Goal: Task Accomplishment & Management: Manage account settings

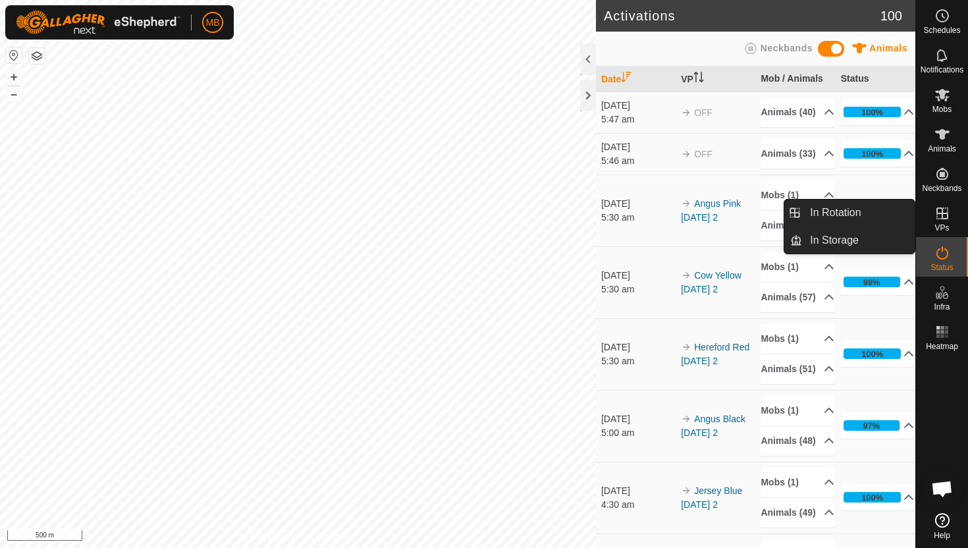
click at [943, 217] on icon at bounding box center [942, 213] width 16 height 16
click at [849, 217] on link "In Rotation" at bounding box center [858, 213] width 113 height 26
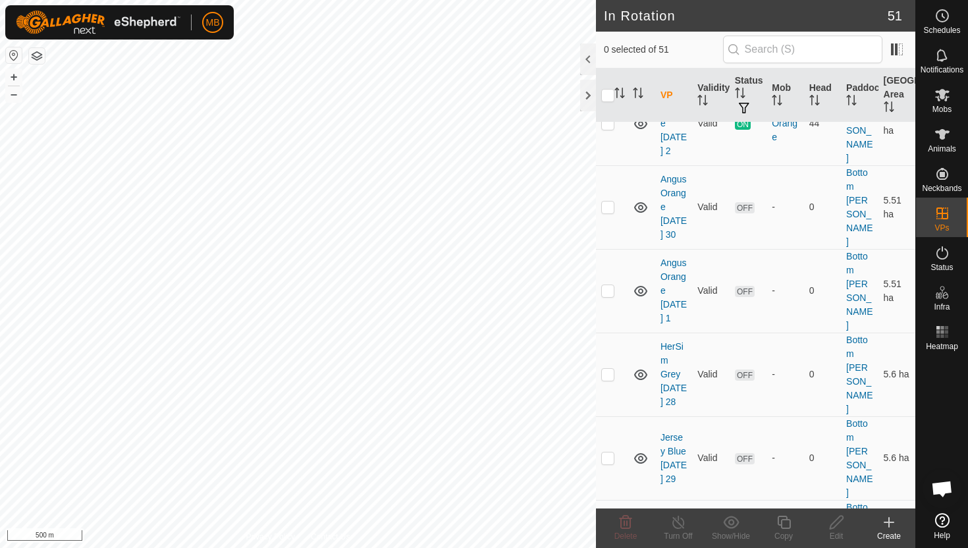
scroll to position [158, 0]
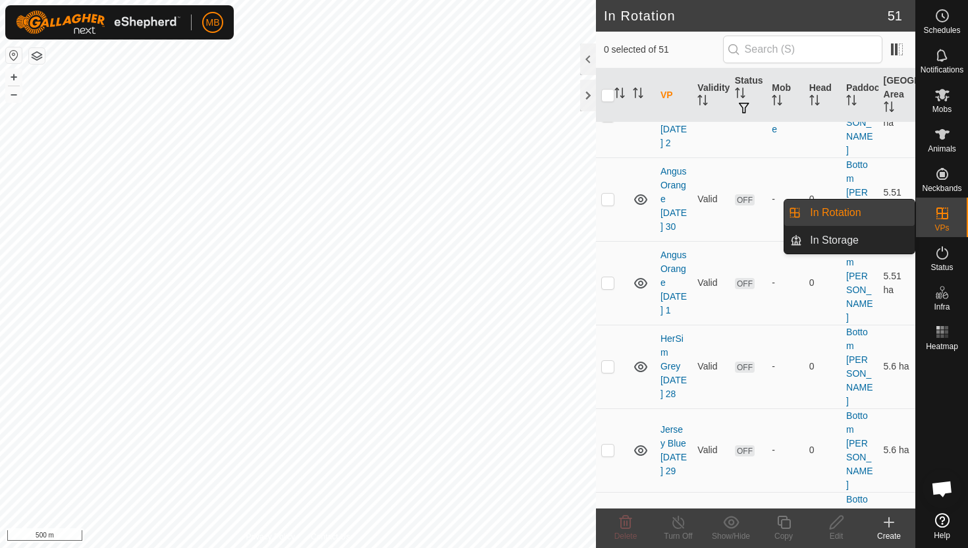
click at [865, 211] on link "In Rotation" at bounding box center [858, 213] width 113 height 26
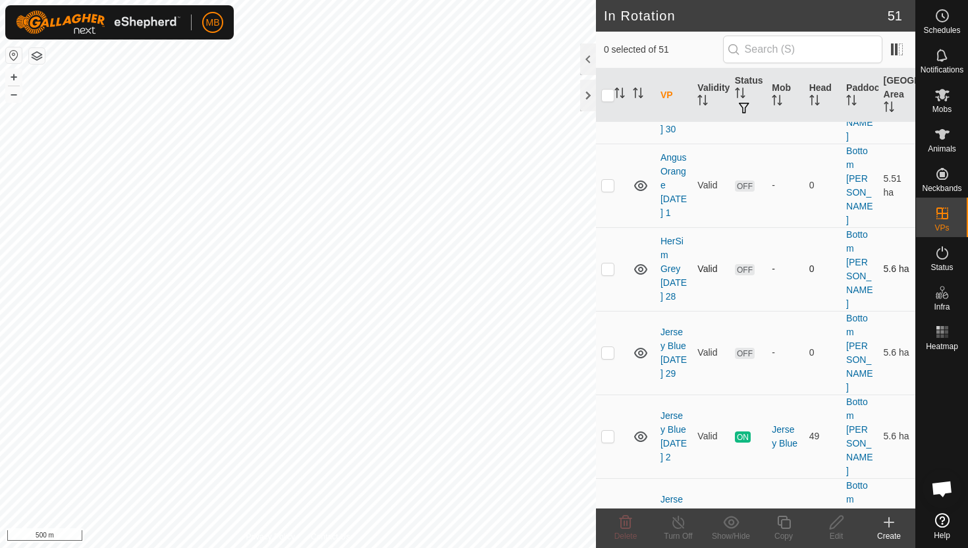
scroll to position [256, 0]
click at [608, 430] on p-checkbox at bounding box center [607, 435] width 13 height 11
checkbox input "true"
click at [786, 522] on icon at bounding box center [784, 522] width 16 height 16
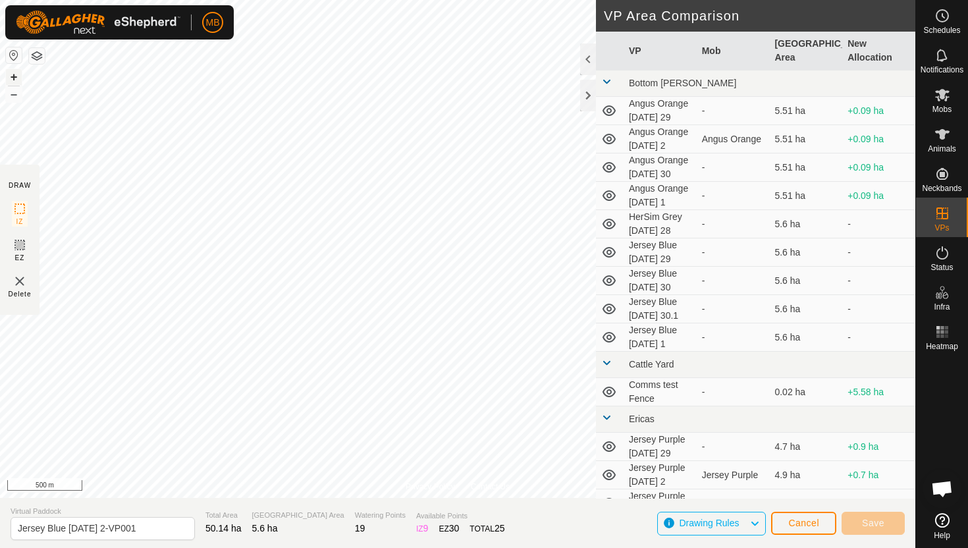
click at [9, 76] on button "+" at bounding box center [14, 77] width 16 height 16
click at [14, 77] on button "+" at bounding box center [14, 77] width 16 height 16
click at [15, 73] on button "+" at bounding box center [14, 77] width 16 height 16
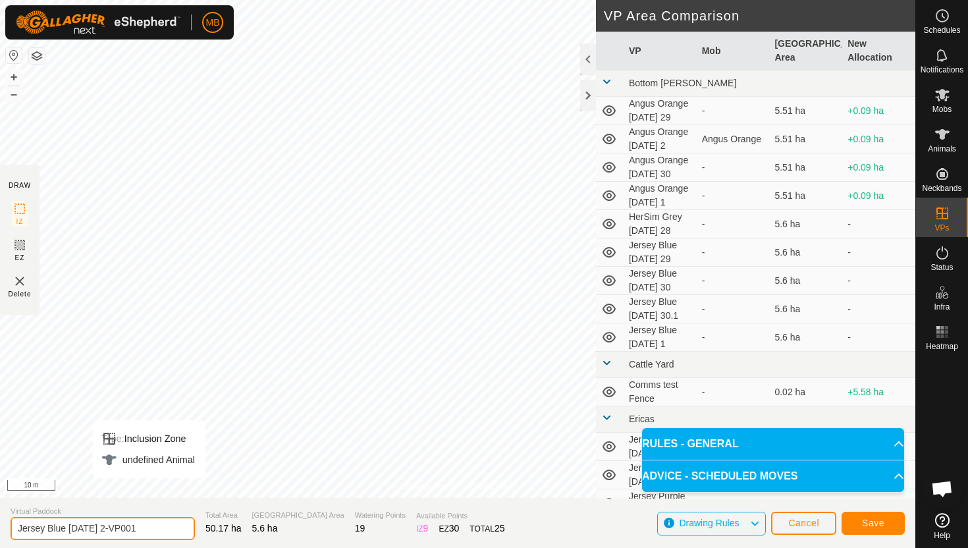
click at [160, 531] on input "Jersey Blue [DATE] 2-VP001" at bounding box center [103, 528] width 184 height 23
type input "Jersey Blue [DATE] 2.1"
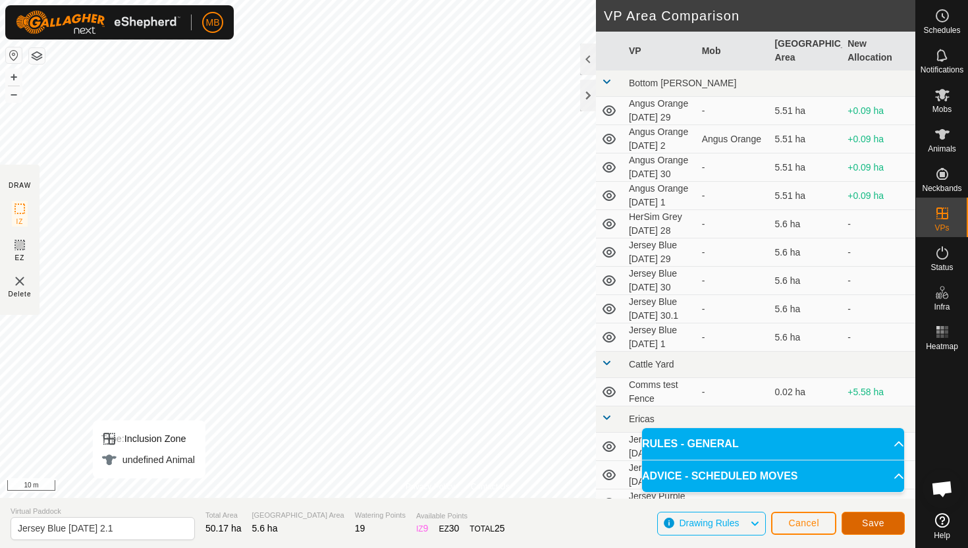
click at [879, 526] on span "Save" at bounding box center [873, 523] width 22 height 11
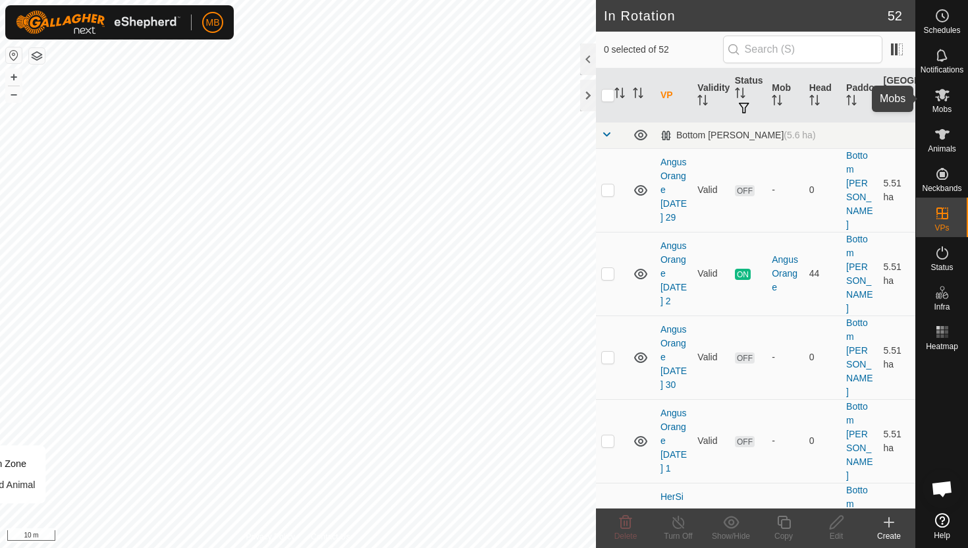
click at [938, 100] on icon at bounding box center [942, 95] width 14 height 13
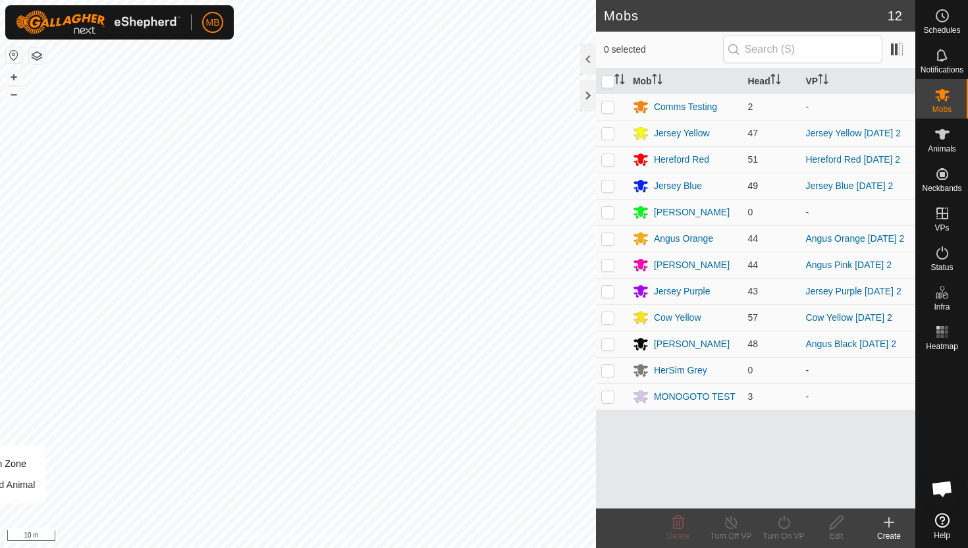
click at [610, 188] on p-checkbox at bounding box center [607, 185] width 13 height 11
checkbox input "true"
click at [782, 520] on icon at bounding box center [784, 522] width 16 height 16
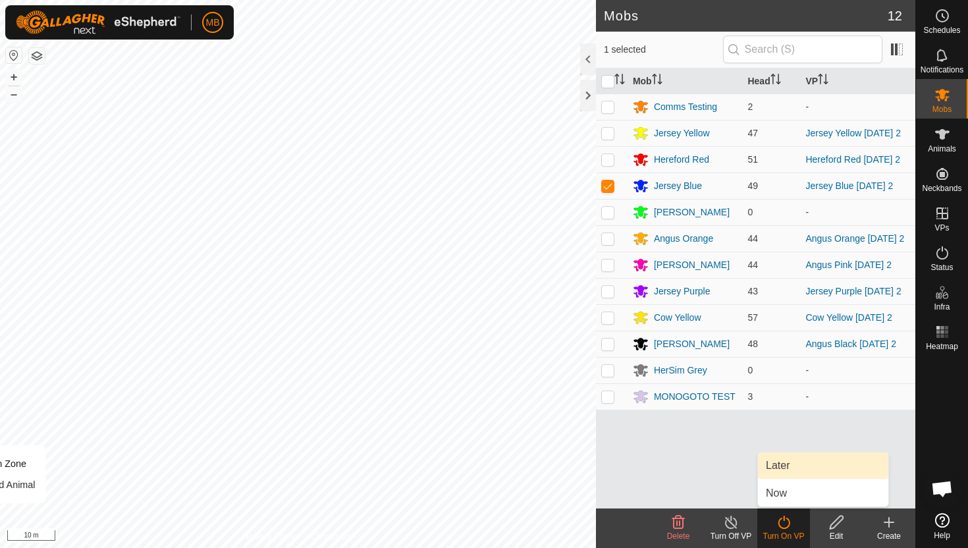
click at [796, 470] on link "Later" at bounding box center [823, 465] width 130 height 26
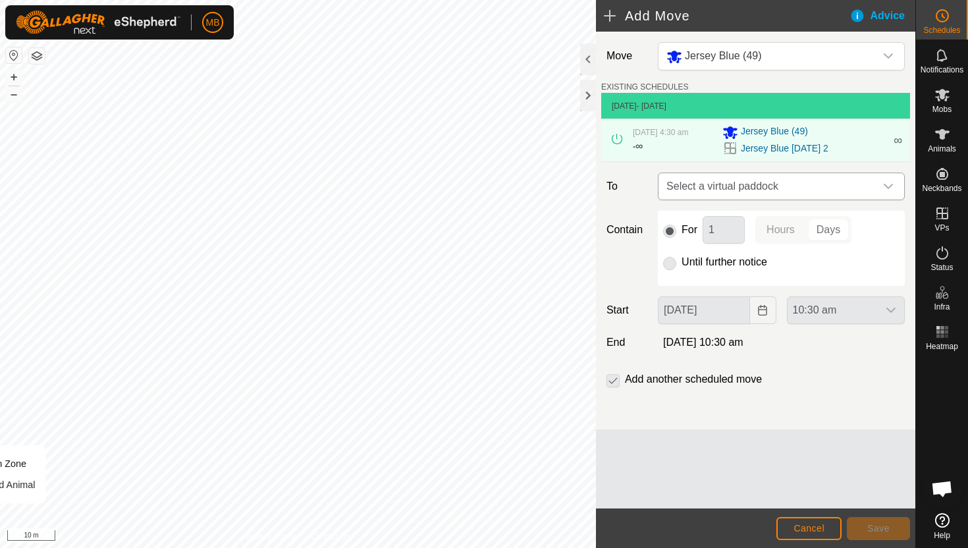
click at [890, 183] on icon "dropdown trigger" at bounding box center [888, 186] width 11 height 11
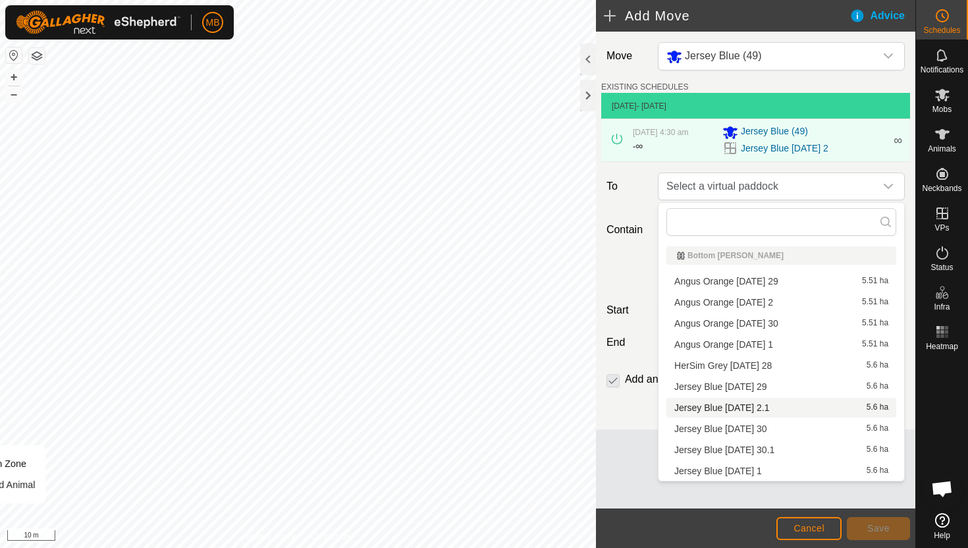
click at [779, 409] on li "Jersey Blue [DATE] 2.1 5.6 ha" at bounding box center [781, 408] width 230 height 20
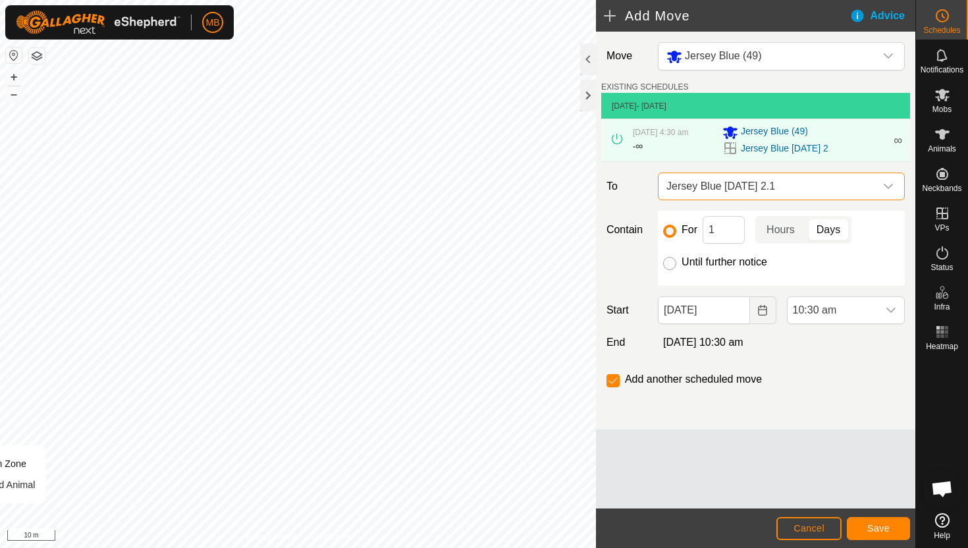
click at [668, 263] on input "Until further notice" at bounding box center [669, 263] width 13 height 13
radio input "true"
checkbox input "false"
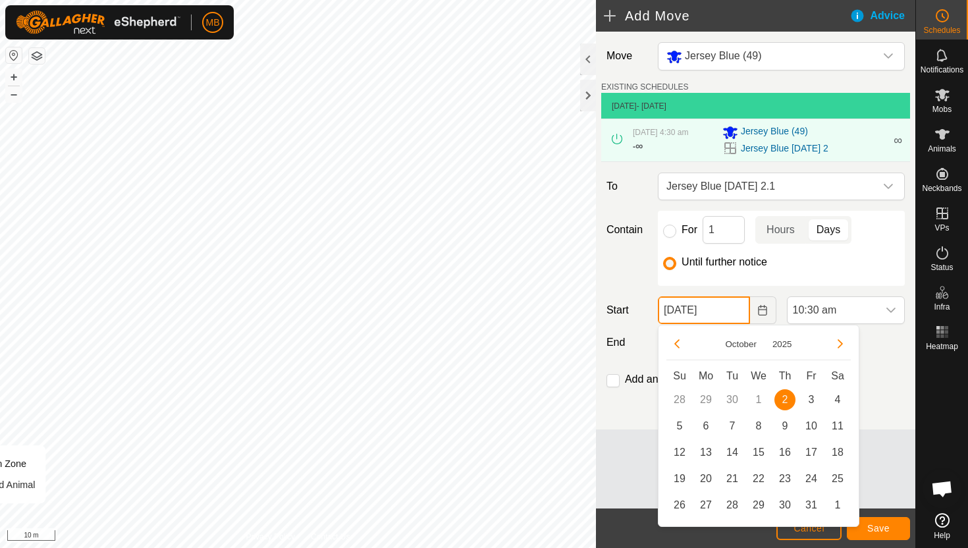
click at [729, 310] on input "[DATE]" at bounding box center [704, 310] width 92 height 28
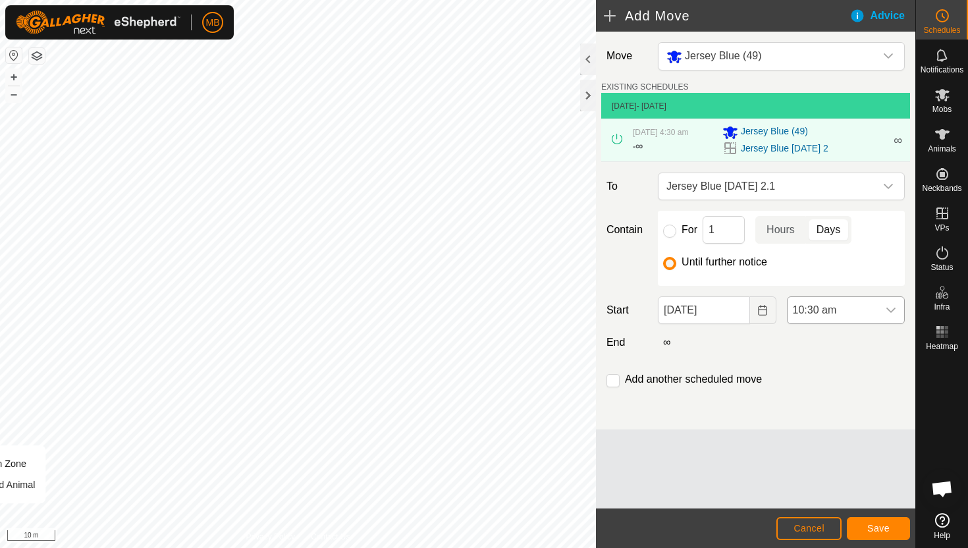
click at [855, 308] on span "10:30 am" at bounding box center [833, 310] width 90 height 26
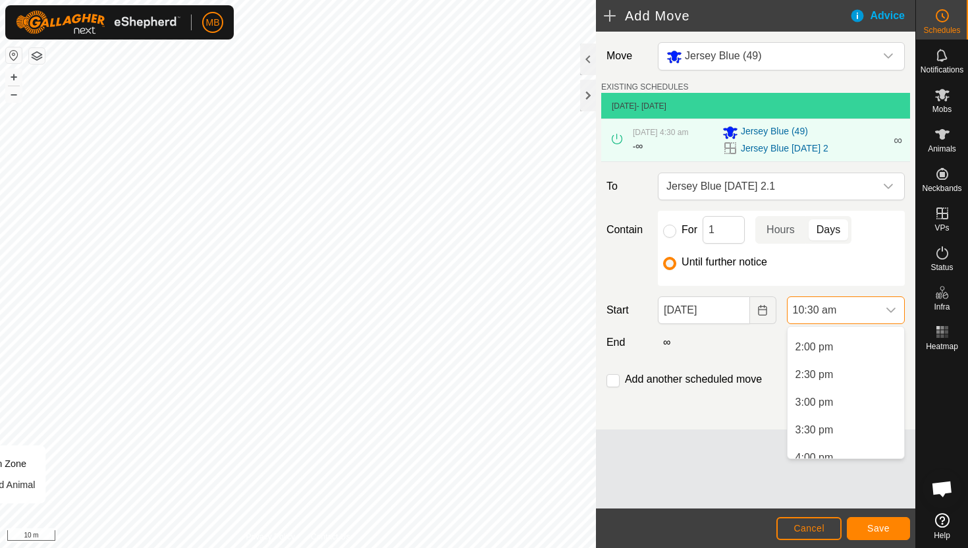
scroll to position [769, 0]
click at [849, 350] on li "2:00 pm" at bounding box center [846, 345] width 117 height 26
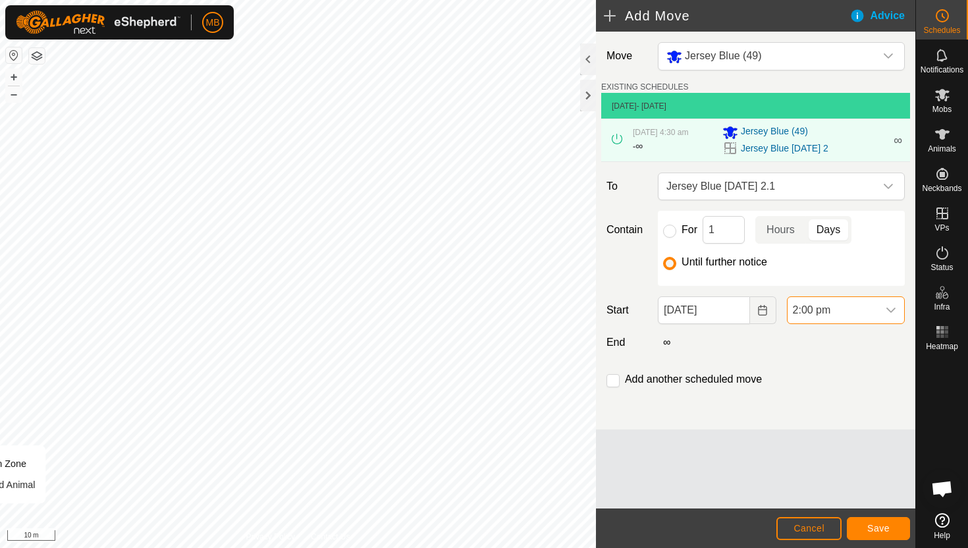
scroll to position [581, 0]
click at [879, 529] on span "Save" at bounding box center [878, 528] width 22 height 11
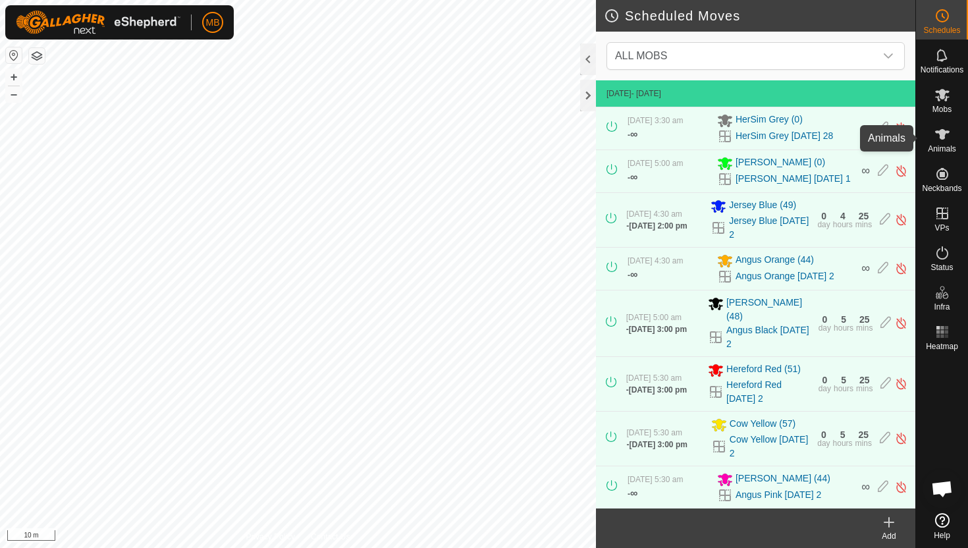
click at [944, 136] on icon at bounding box center [942, 134] width 14 height 11
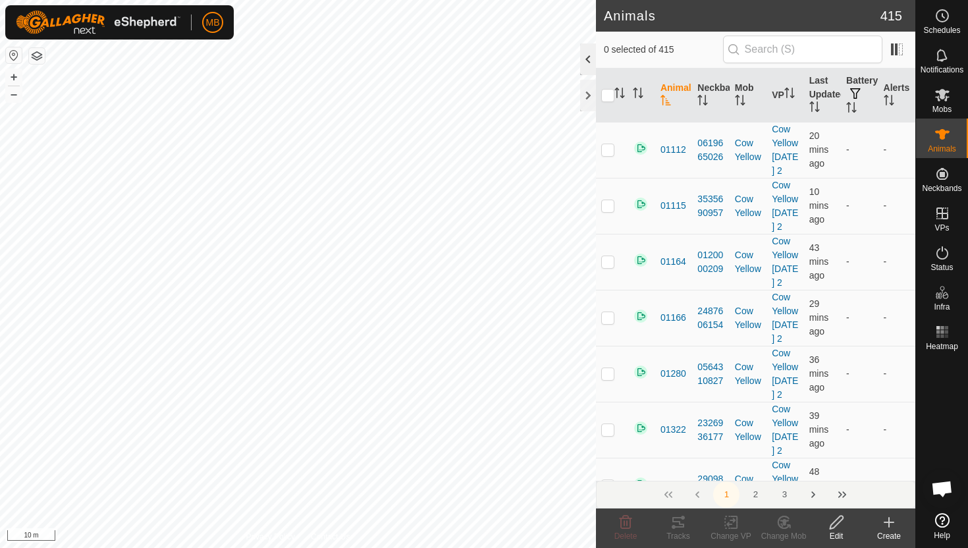
click at [587, 55] on div at bounding box center [588, 59] width 16 height 32
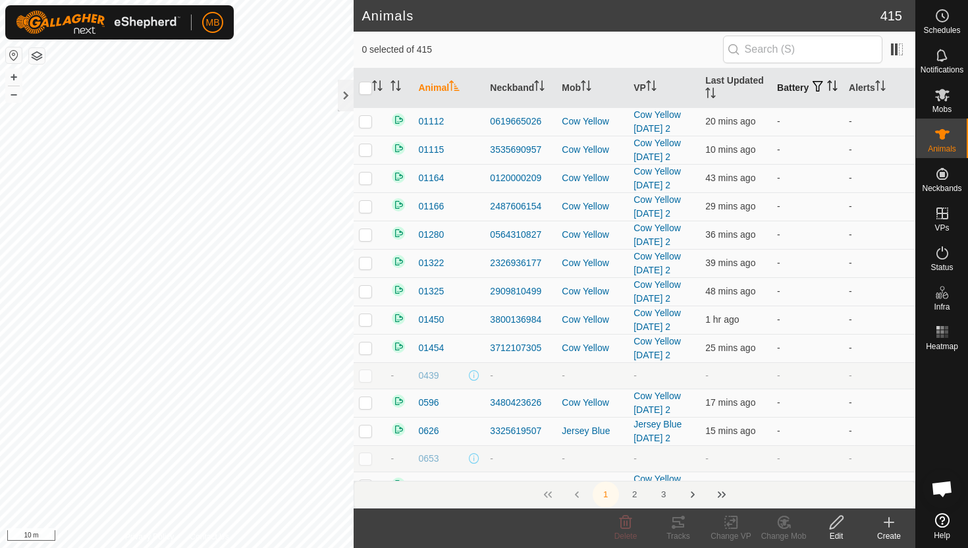
click at [827, 91] on icon "Activate to sort" at bounding box center [832, 85] width 11 height 11
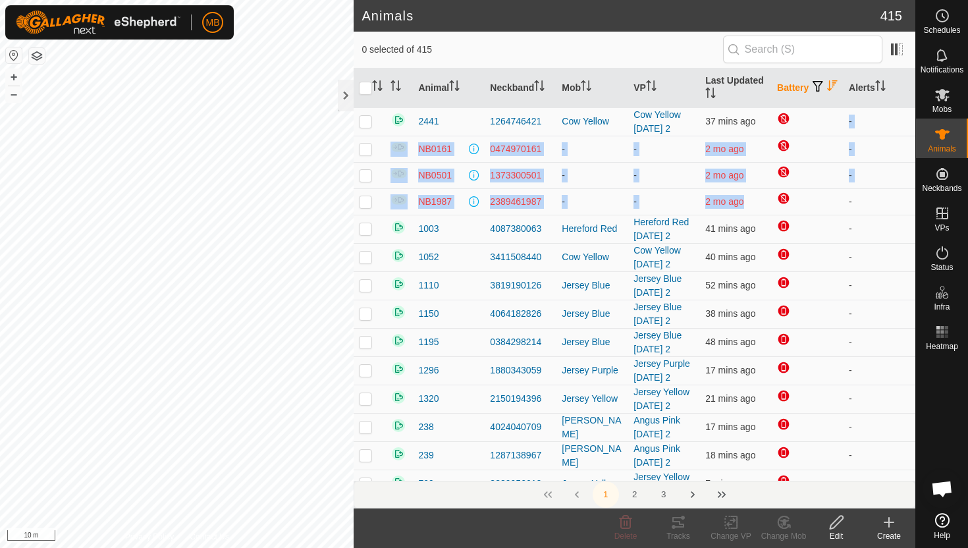
drag, startPoint x: 842, startPoint y: 209, endPoint x: 840, endPoint y: 107, distance: 102.1
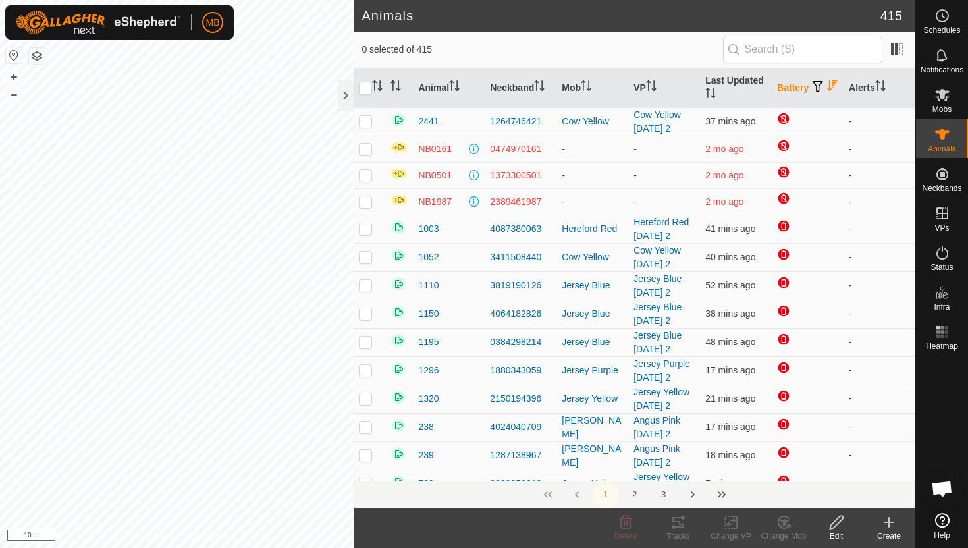
click at [836, 209] on td at bounding box center [808, 201] width 72 height 26
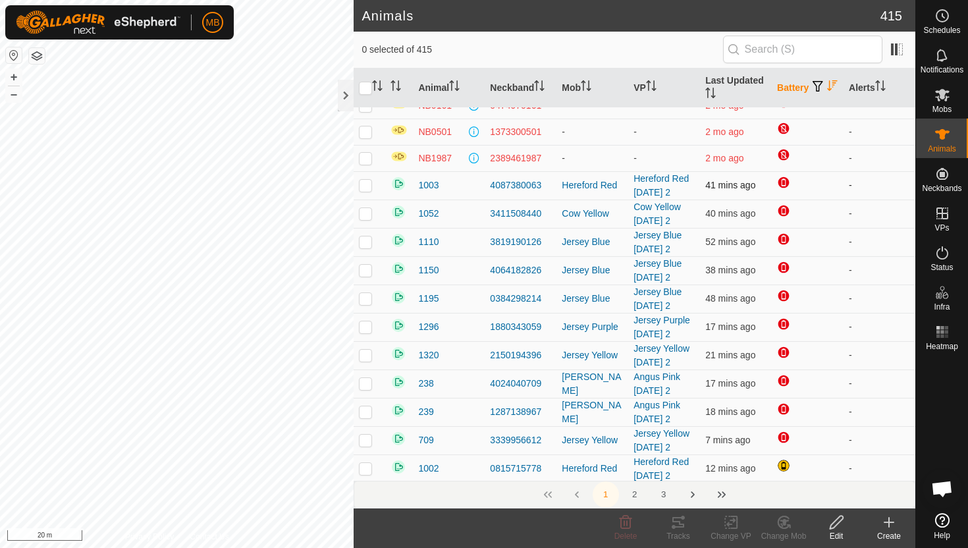
scroll to position [46, 0]
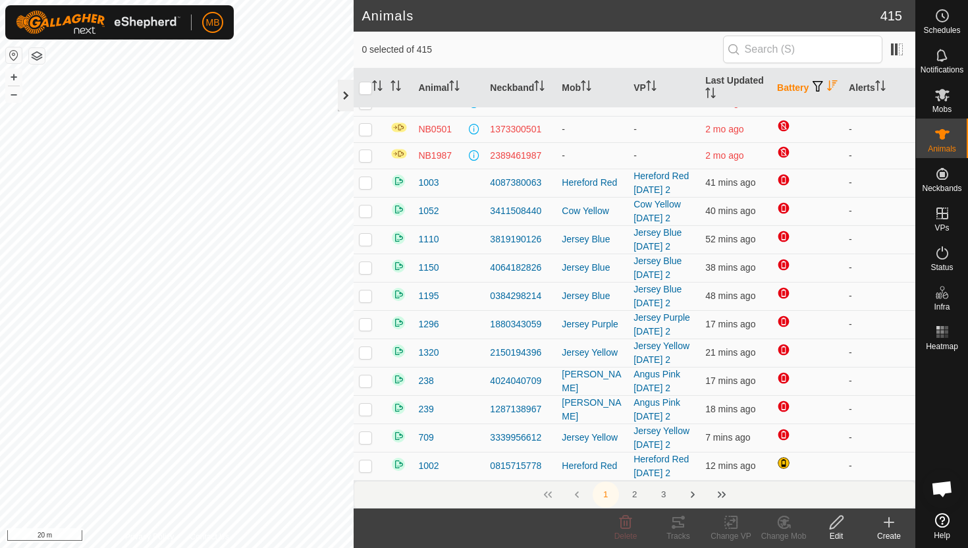
click at [347, 99] on div at bounding box center [346, 96] width 16 height 32
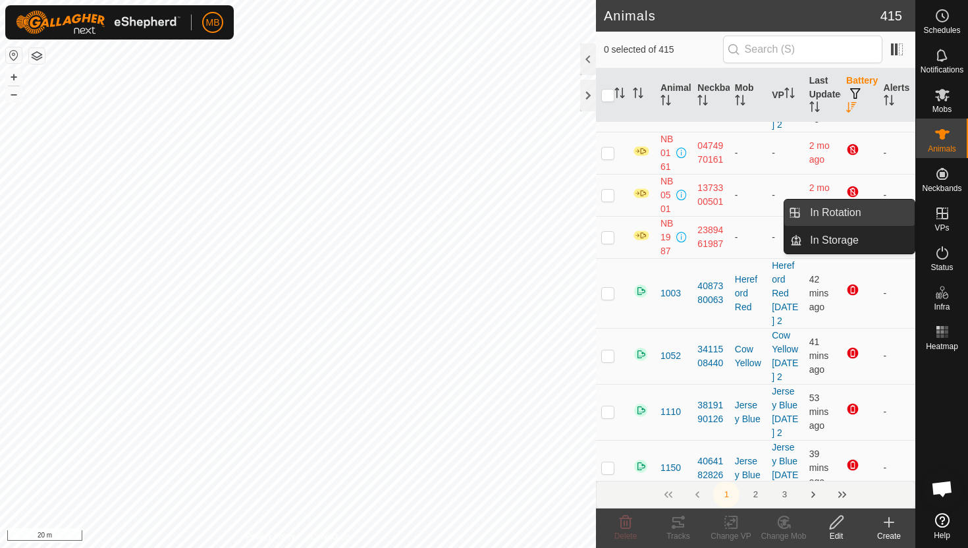
click at [897, 215] on link "In Rotation" at bounding box center [858, 213] width 113 height 26
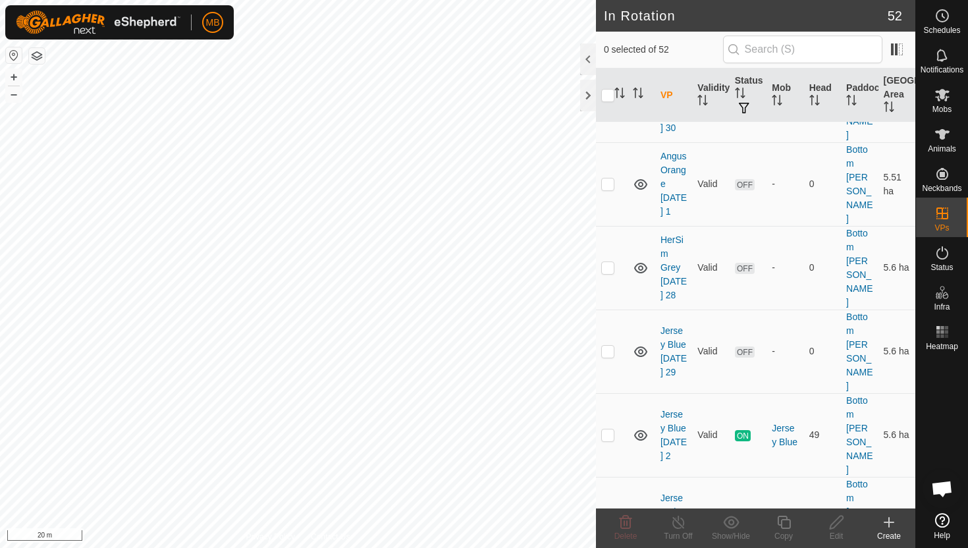
scroll to position [259, 0]
click at [609, 510] on p-checkbox at bounding box center [607, 515] width 13 height 11
checkbox input "false"
click at [11, 99] on button "–" at bounding box center [14, 94] width 16 height 16
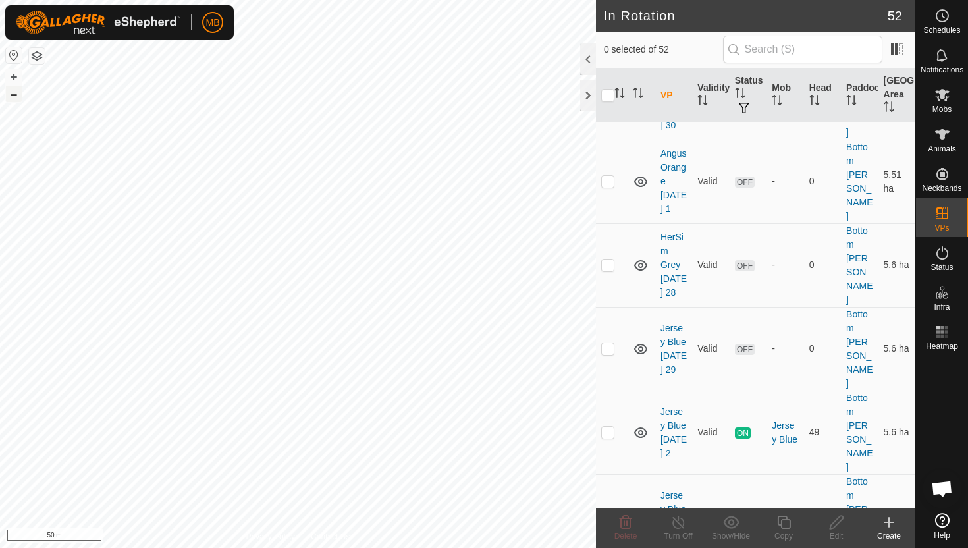
click at [11, 99] on button "–" at bounding box center [14, 94] width 16 height 16
click at [11, 92] on button "–" at bounding box center [14, 94] width 16 height 16
click at [16, 80] on button "+" at bounding box center [14, 77] width 16 height 16
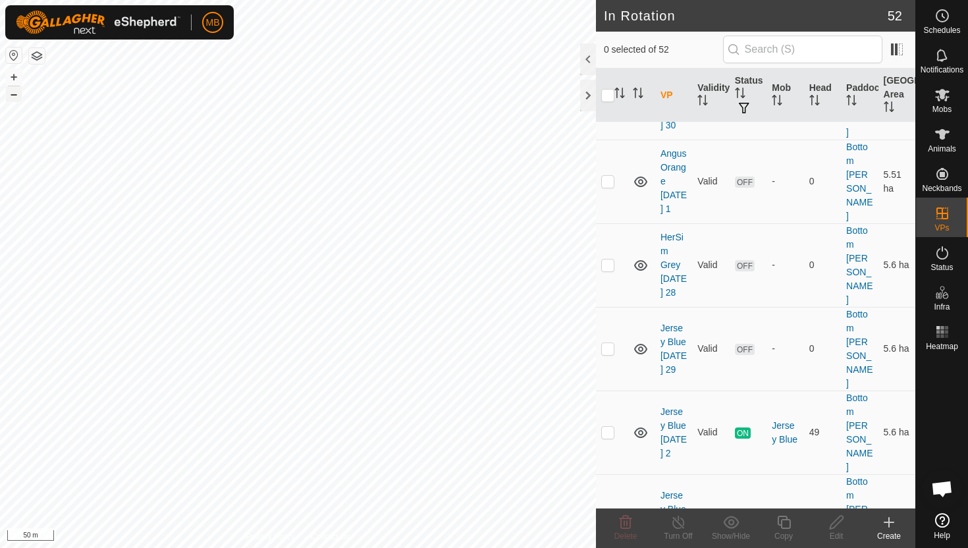
click at [11, 94] on button "–" at bounding box center [14, 94] width 16 height 16
click at [381, 0] on html "MB Schedules Notifications Mobs Animals Neckbands VPs Status Infra Heatmap Help…" at bounding box center [484, 274] width 968 height 548
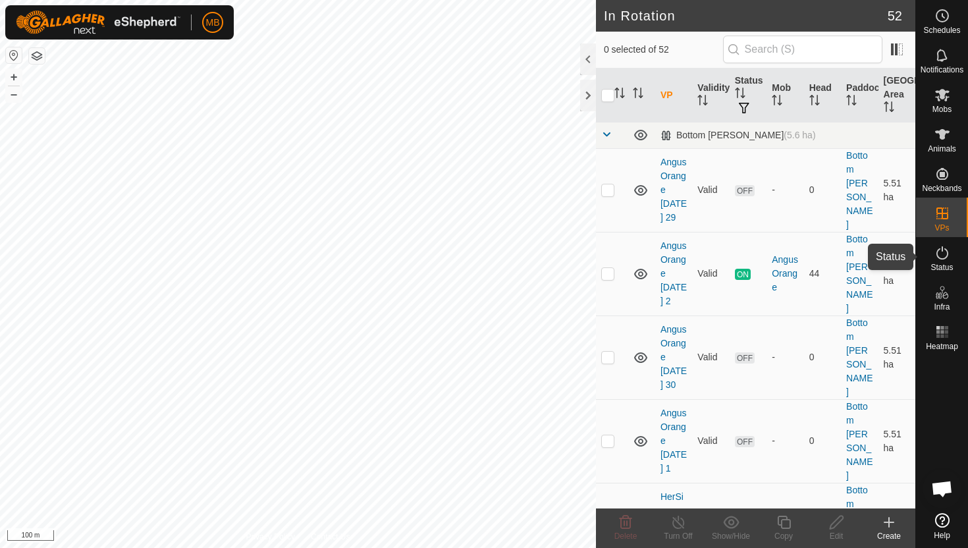
click at [943, 252] on icon at bounding box center [942, 253] width 16 height 16
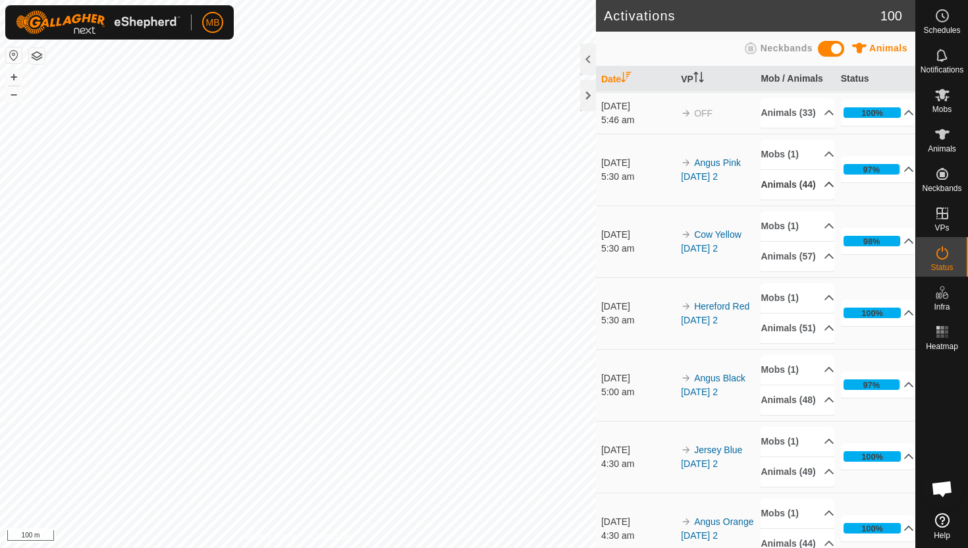
scroll to position [43, 0]
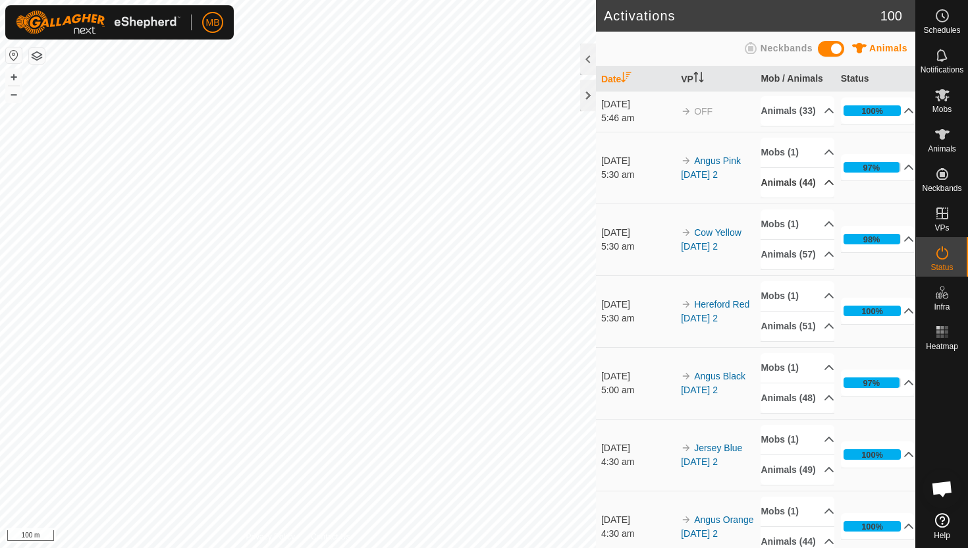
click at [821, 198] on p-accordion-header "Animals (44)" at bounding box center [798, 183] width 74 height 30
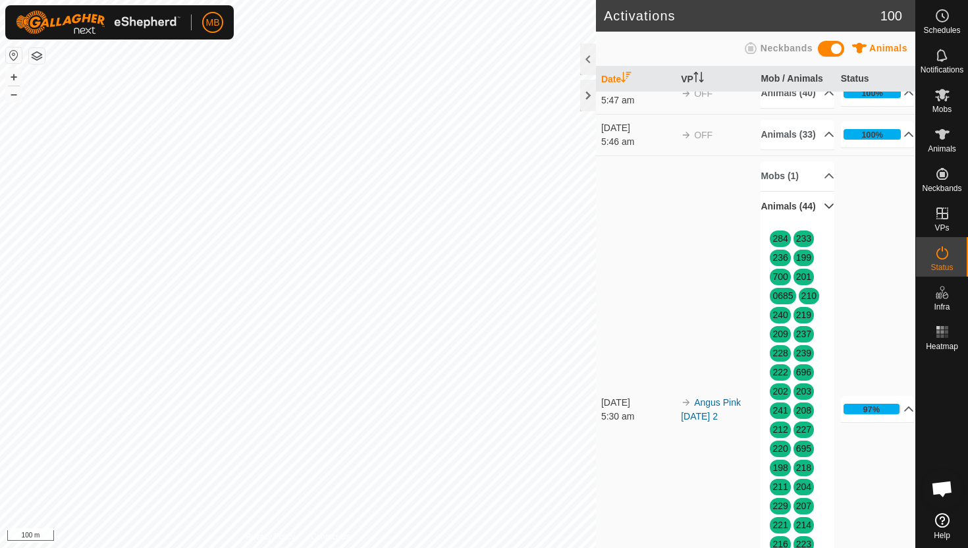
scroll to position [12, 0]
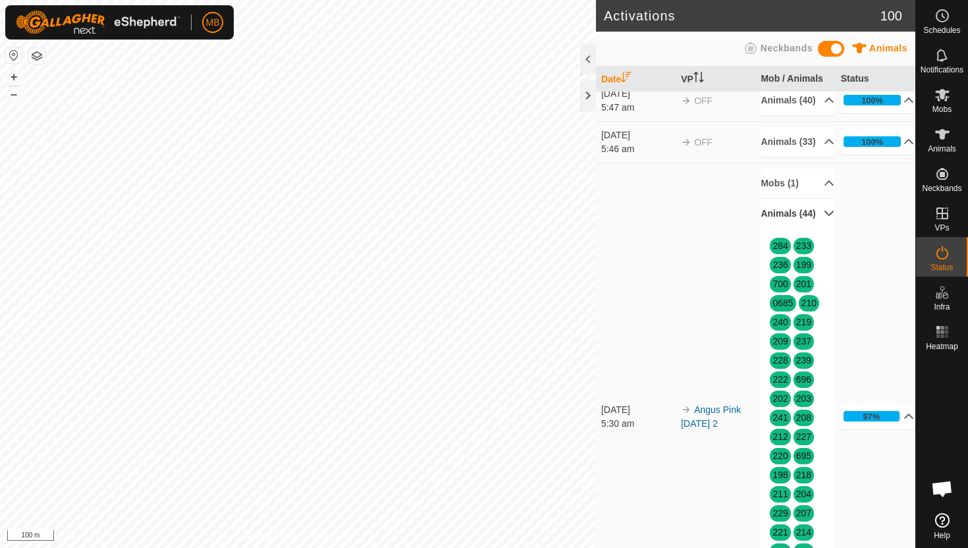
click at [822, 229] on p-accordion-header "Animals (44)" at bounding box center [798, 214] width 74 height 30
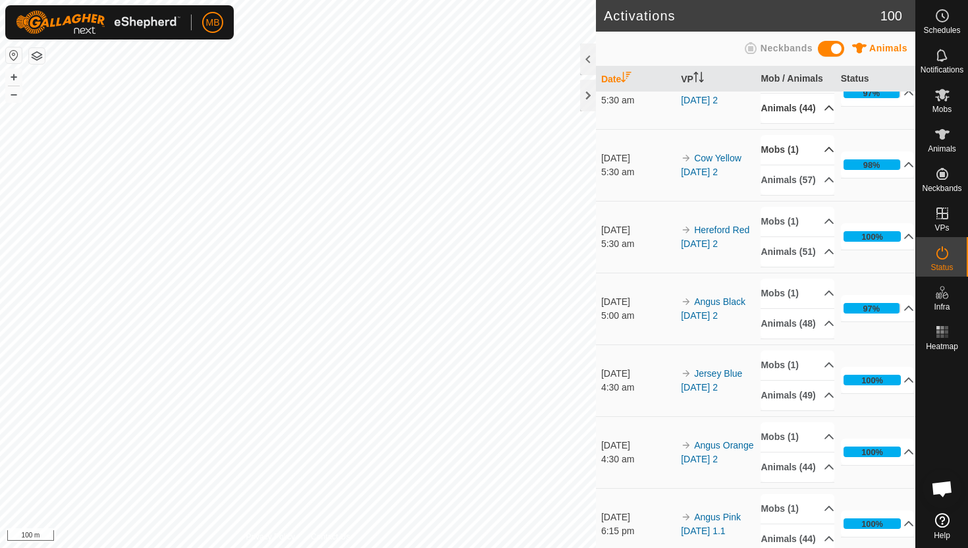
scroll to position [121, 0]
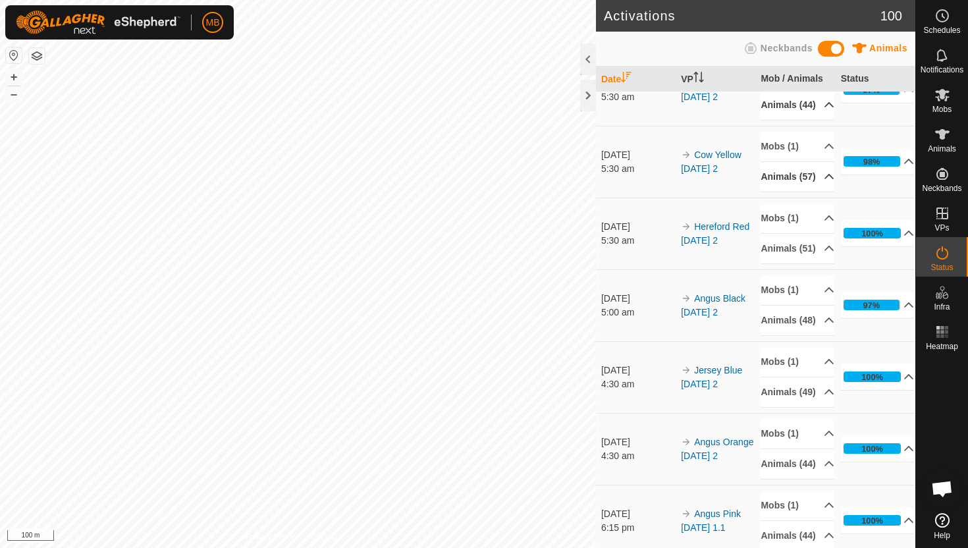
click at [821, 192] on p-accordion-header "Animals (57)" at bounding box center [798, 177] width 74 height 30
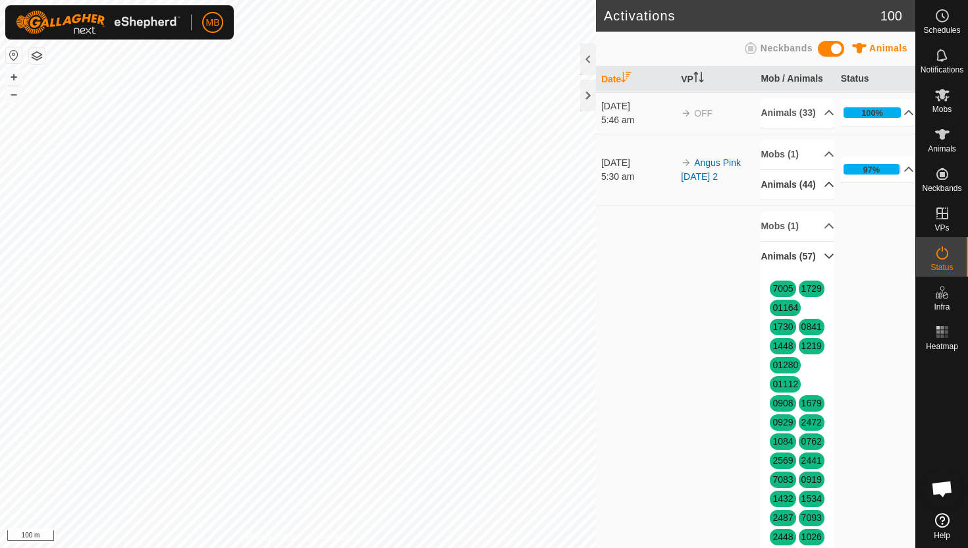
scroll to position [0, 0]
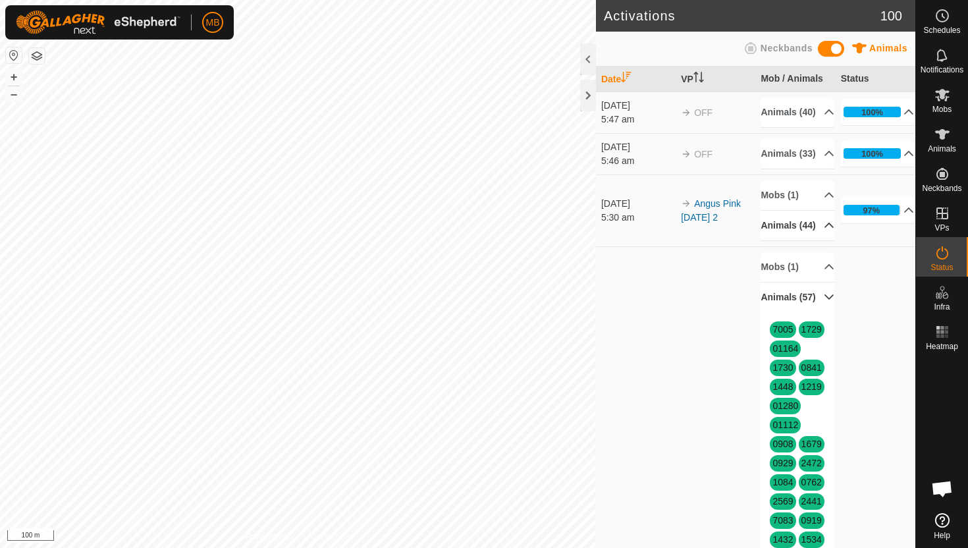
click at [823, 312] on p-accordion-header "Animals (57)" at bounding box center [798, 298] width 74 height 30
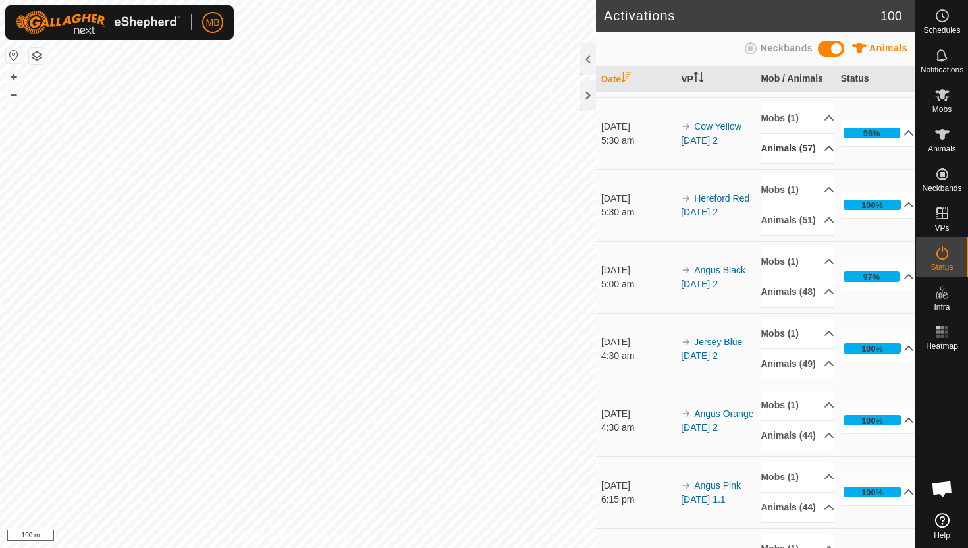
scroll to position [149, 0]
click at [819, 306] on p-accordion-header "Animals (48)" at bounding box center [798, 292] width 74 height 30
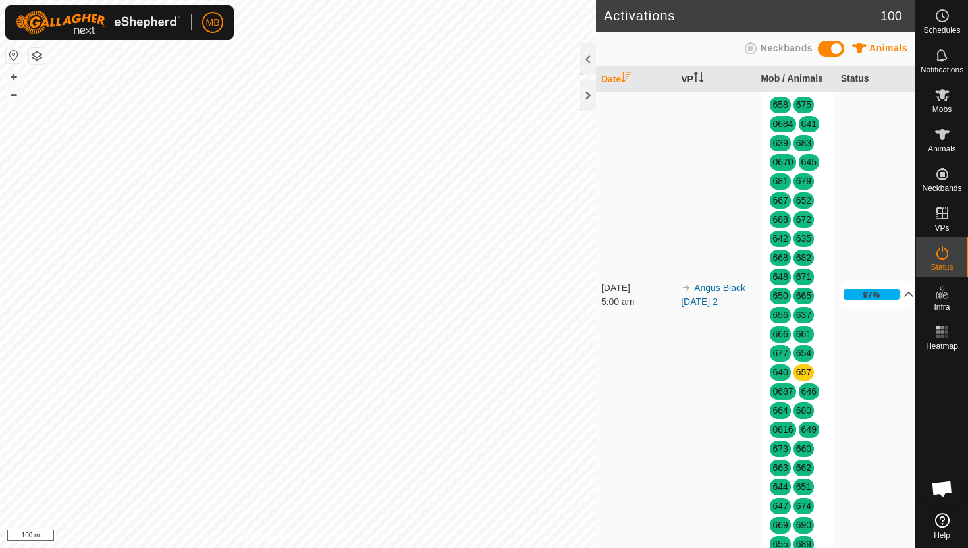
scroll to position [378, 0]
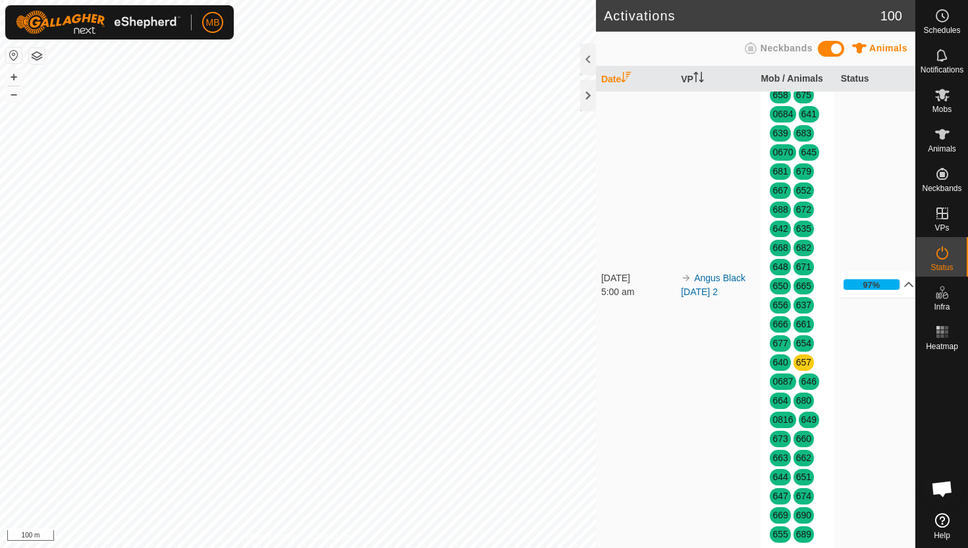
click at [822, 78] on p-accordion-header "Animals (48)" at bounding box center [798, 63] width 74 height 30
